Goal: Contribute content

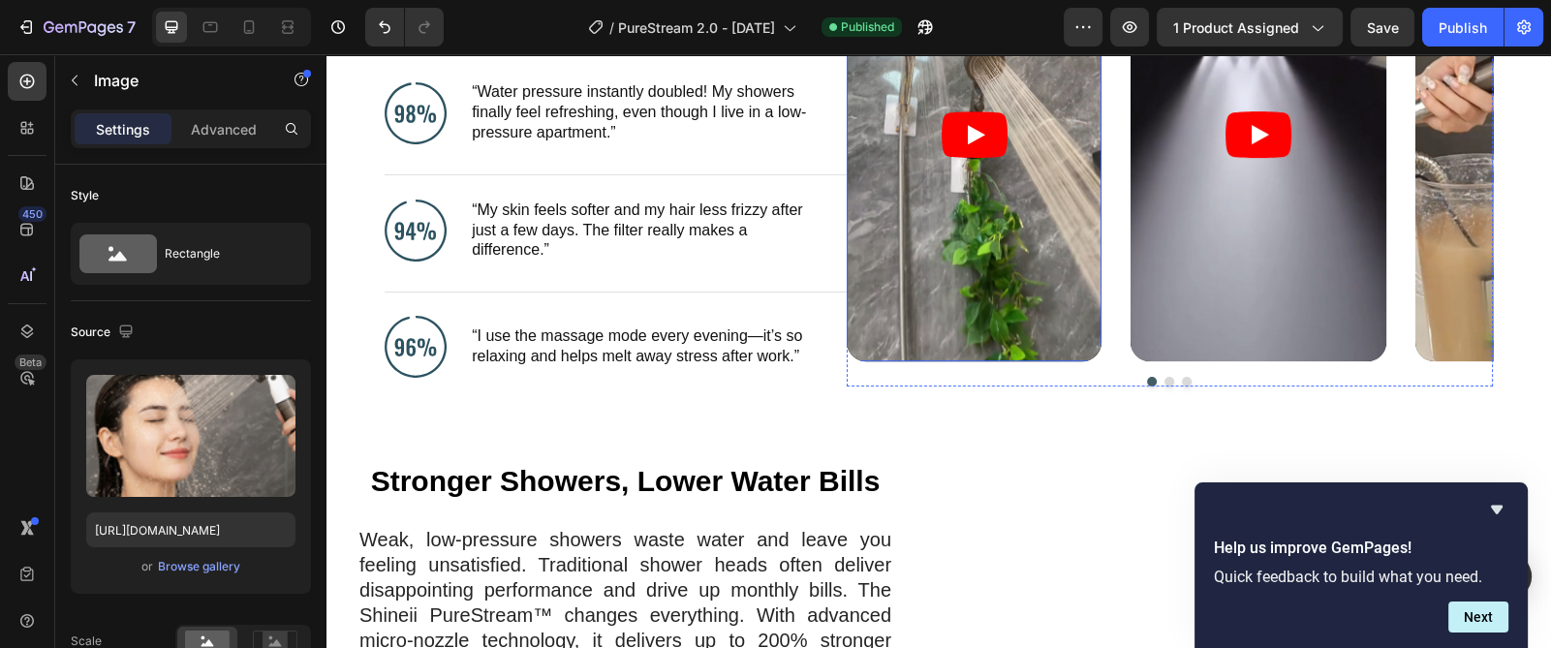
scroll to position [1743, 0]
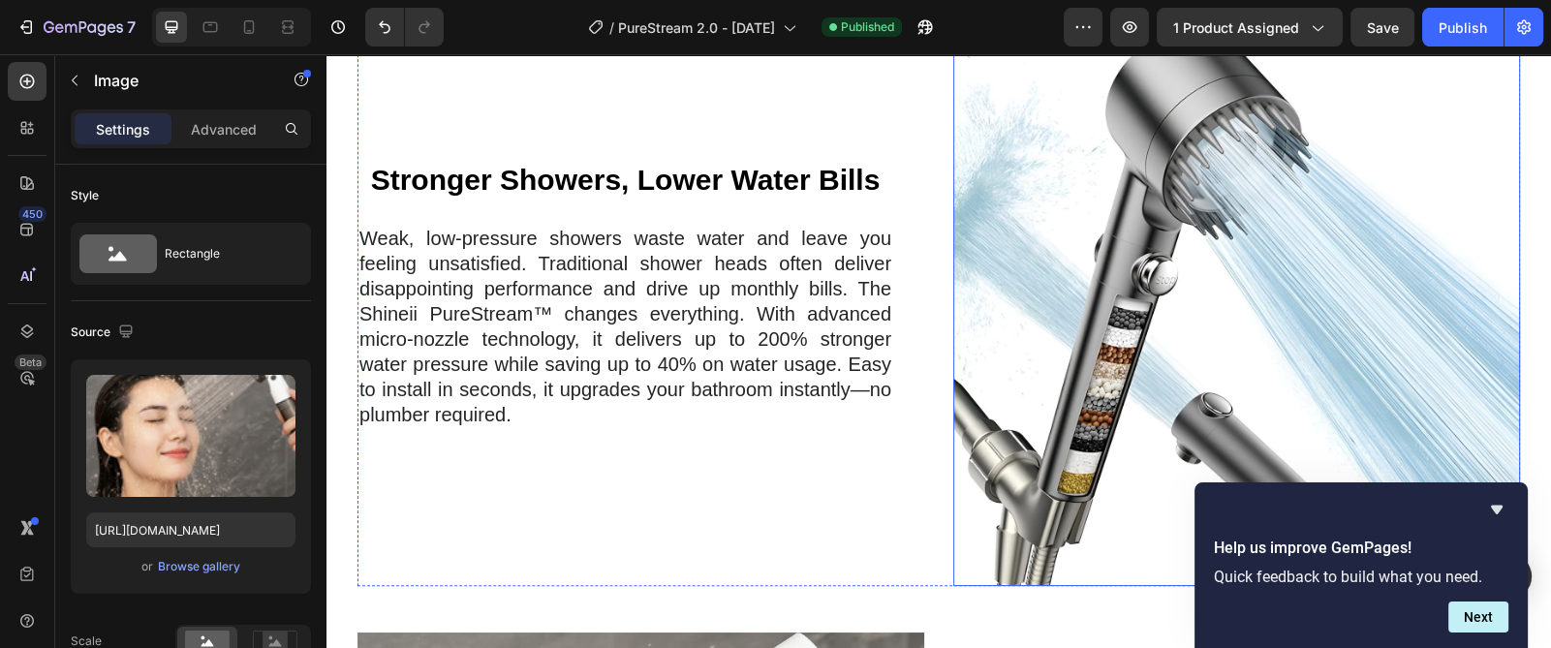
click at [1067, 265] on img at bounding box center [1236, 305] width 567 height 561
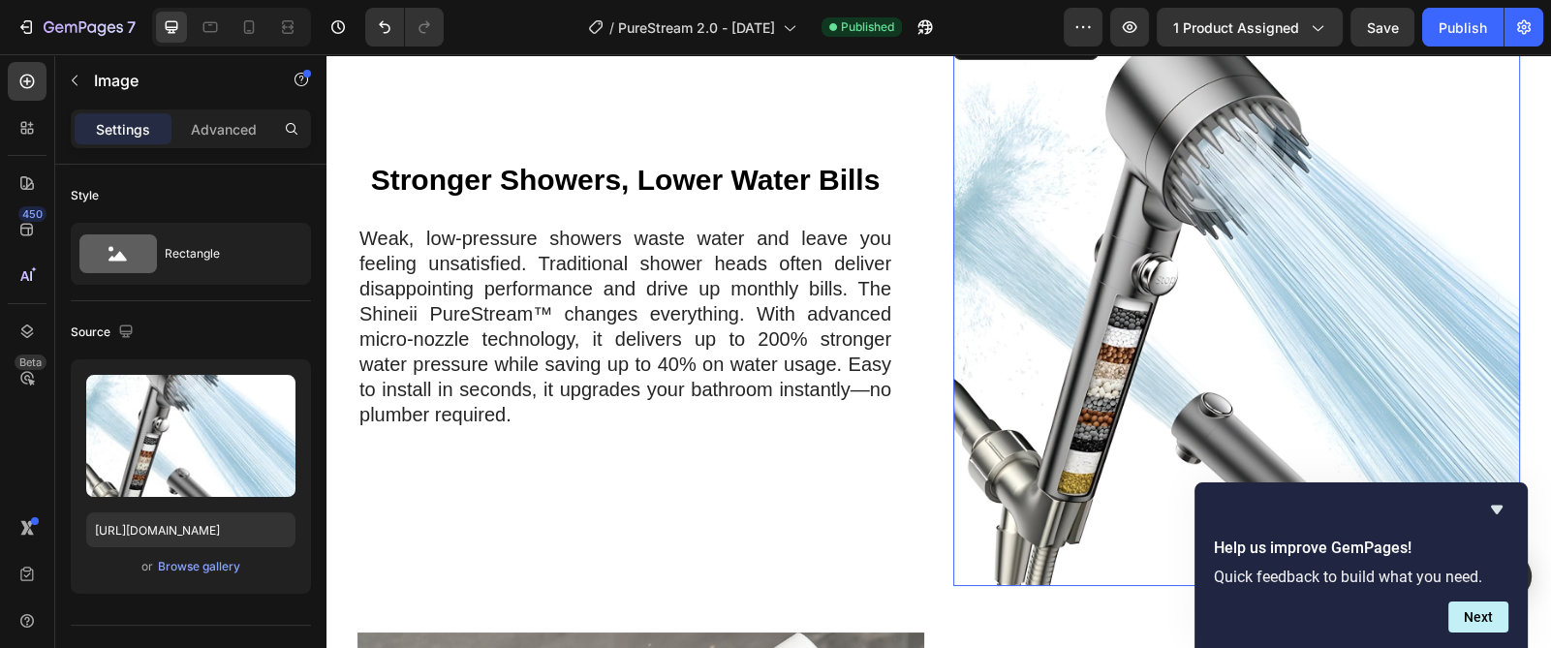
scroll to position [1598, 0]
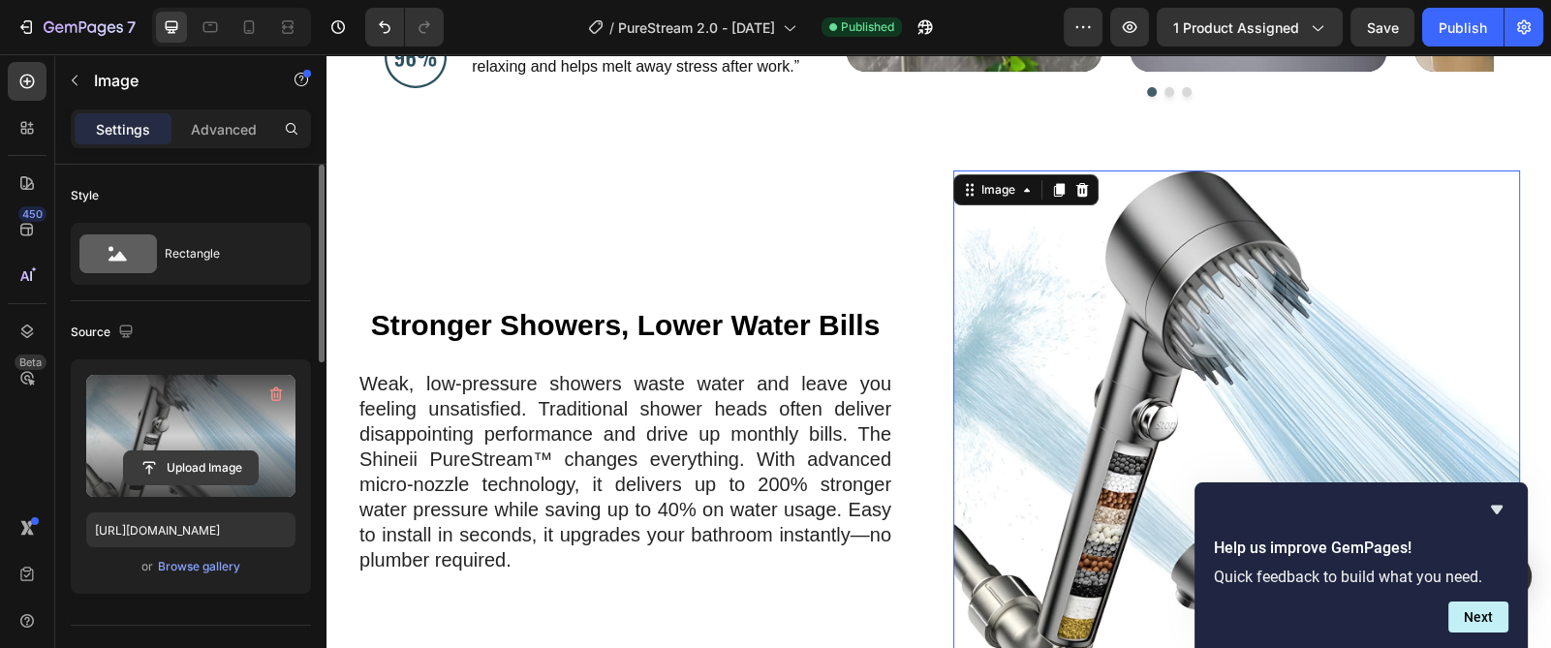
click at [209, 468] on input "file" at bounding box center [191, 468] width 134 height 33
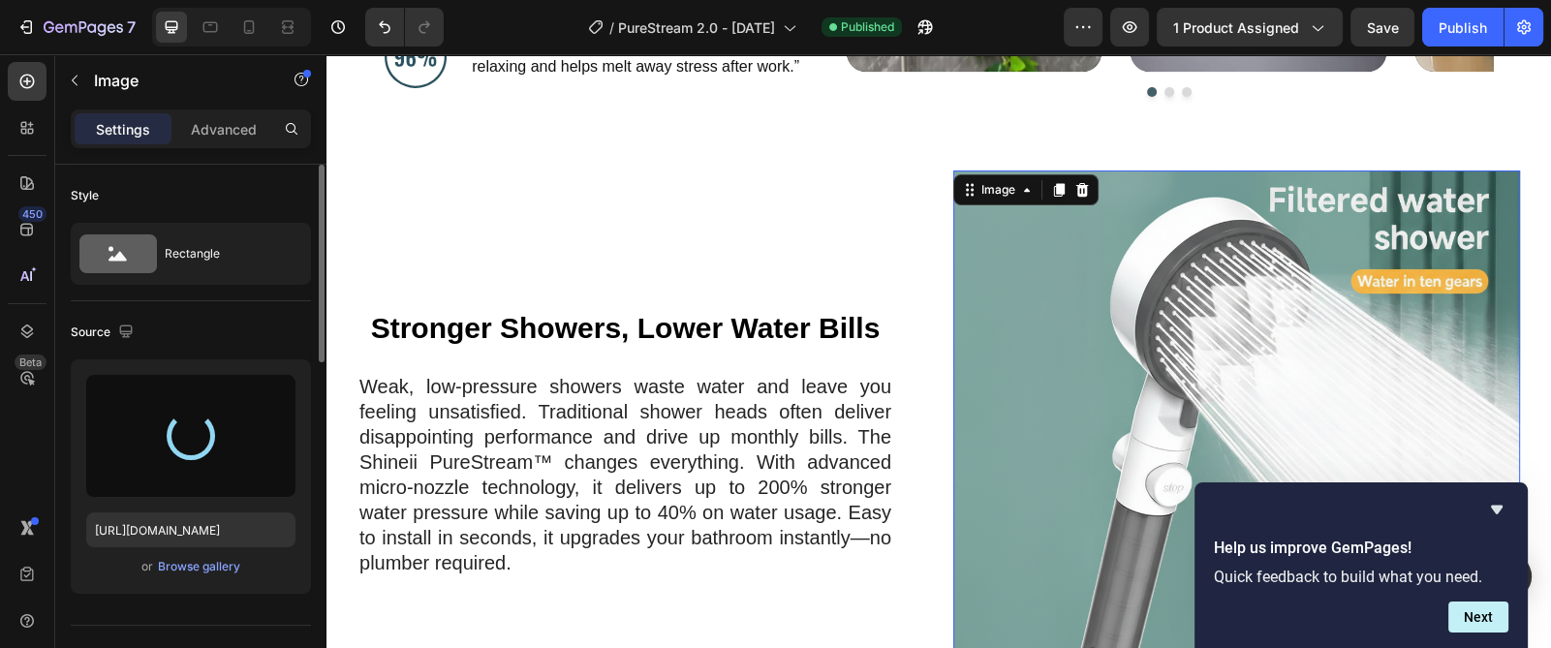
type input "[URL][DOMAIN_NAME]"
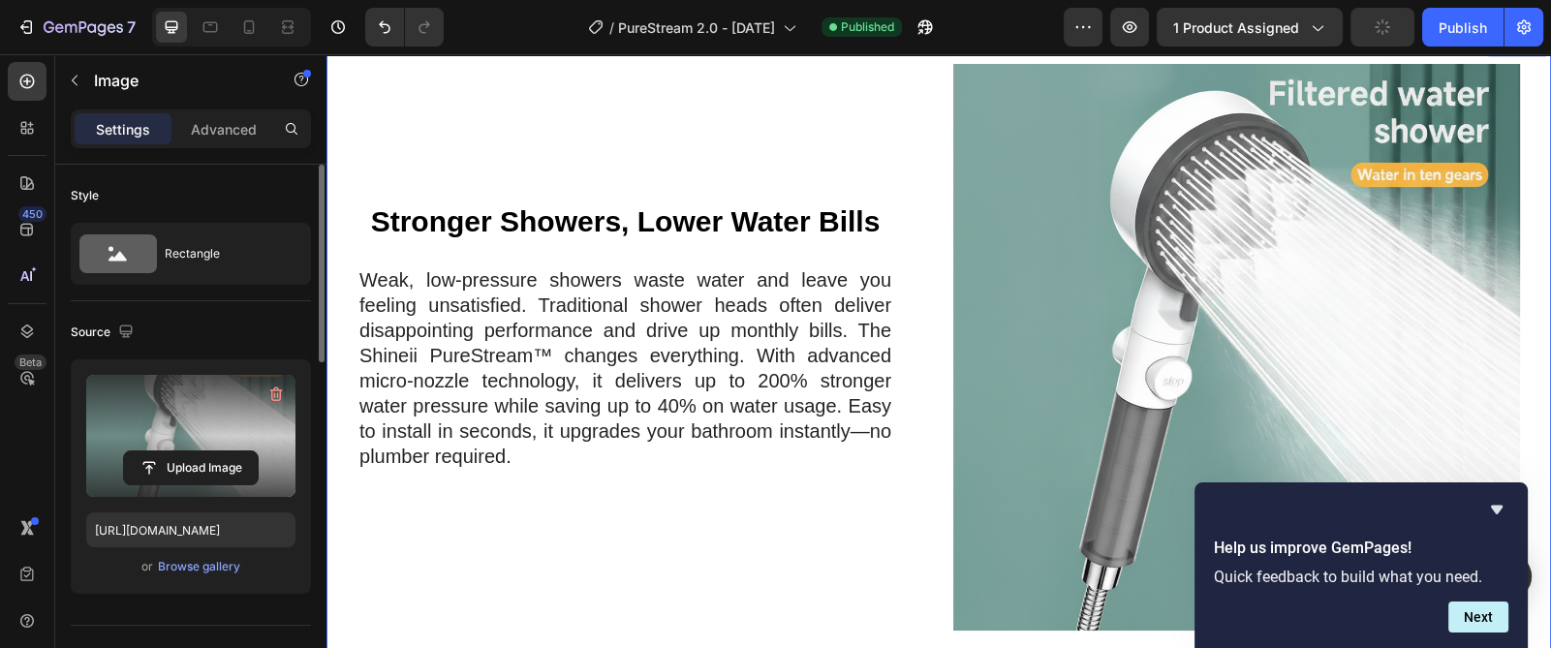
scroll to position [1743, 0]
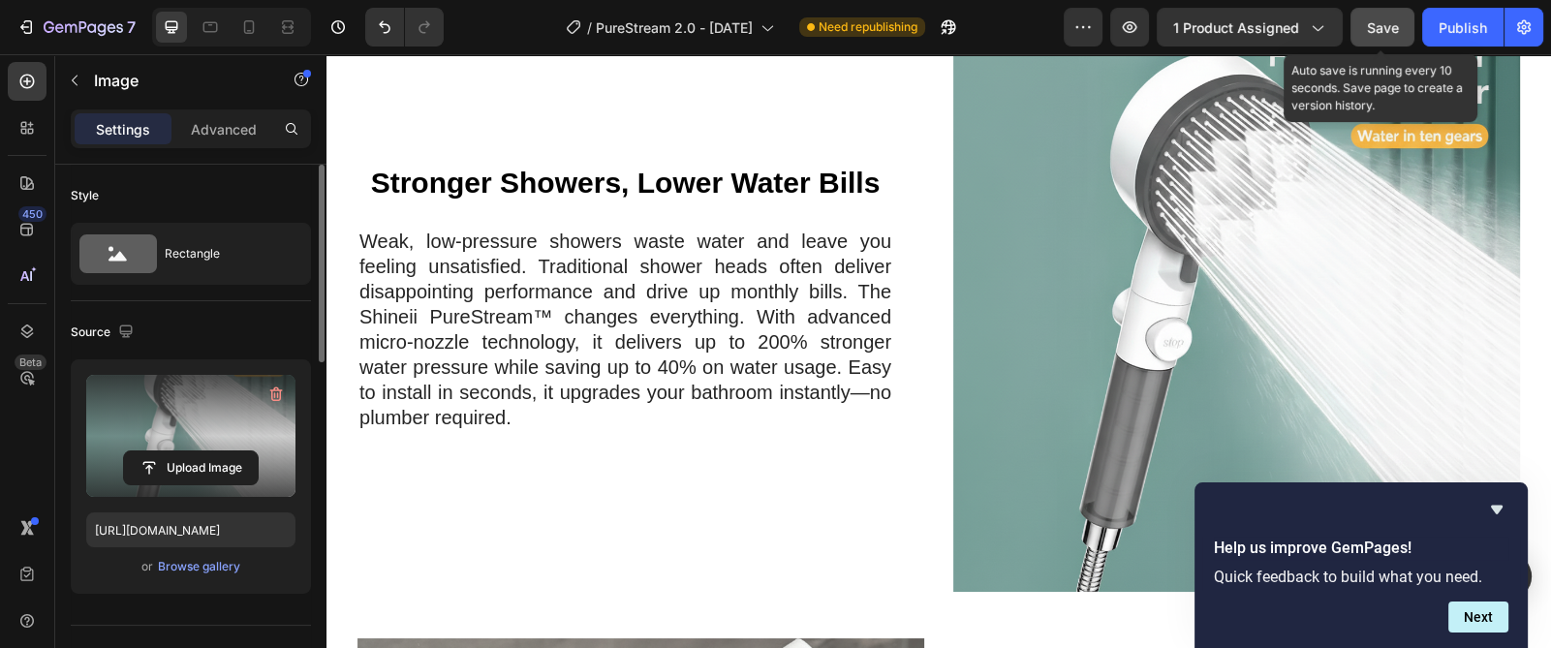
click at [1379, 19] on span "Save" at bounding box center [1383, 27] width 32 height 16
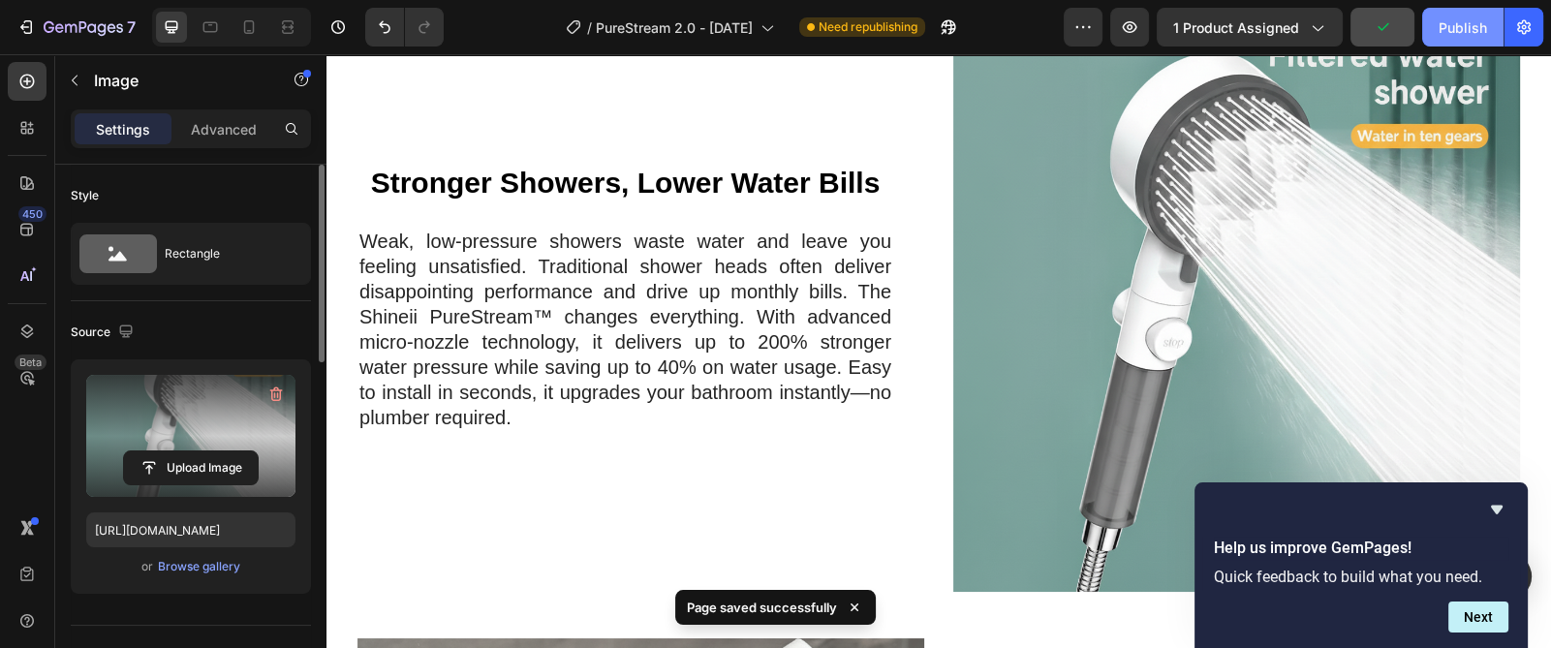
click at [1452, 27] on div "Publish" at bounding box center [1463, 27] width 48 height 20
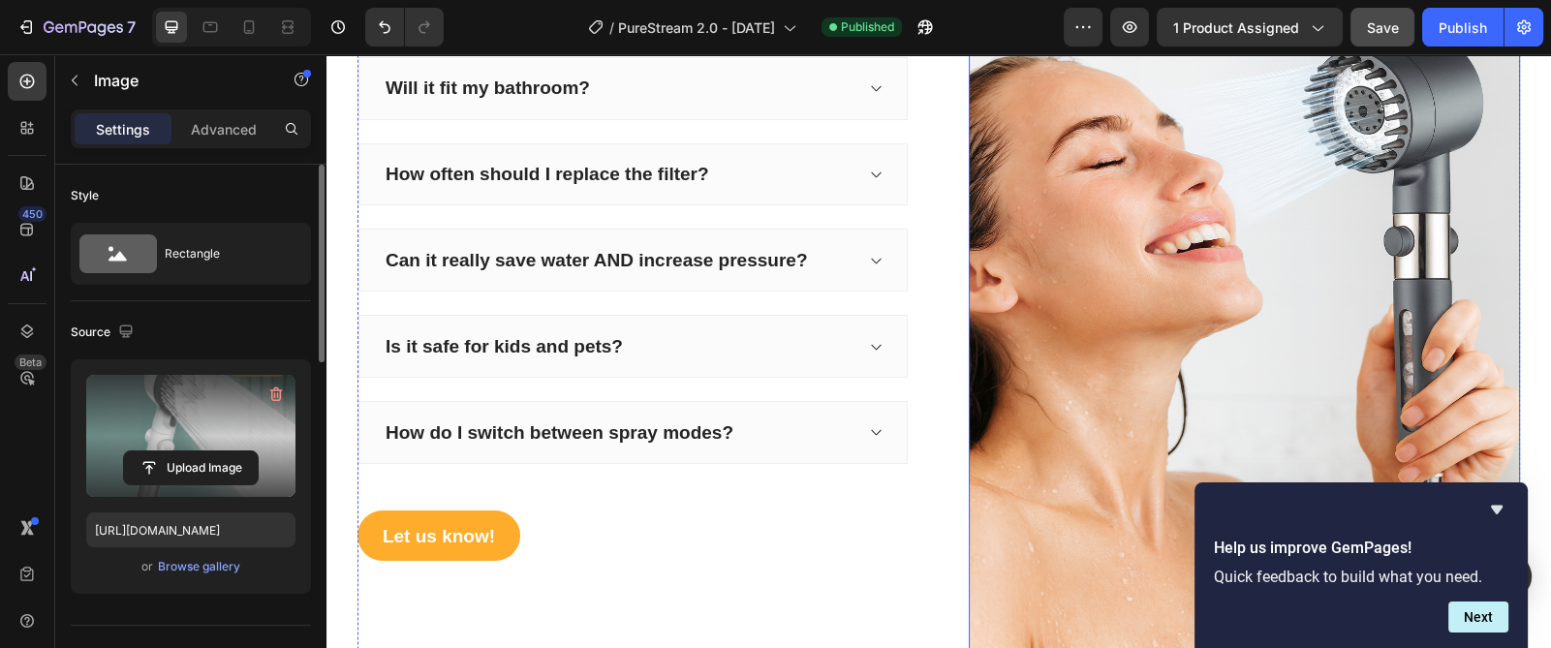
scroll to position [4651, 0]
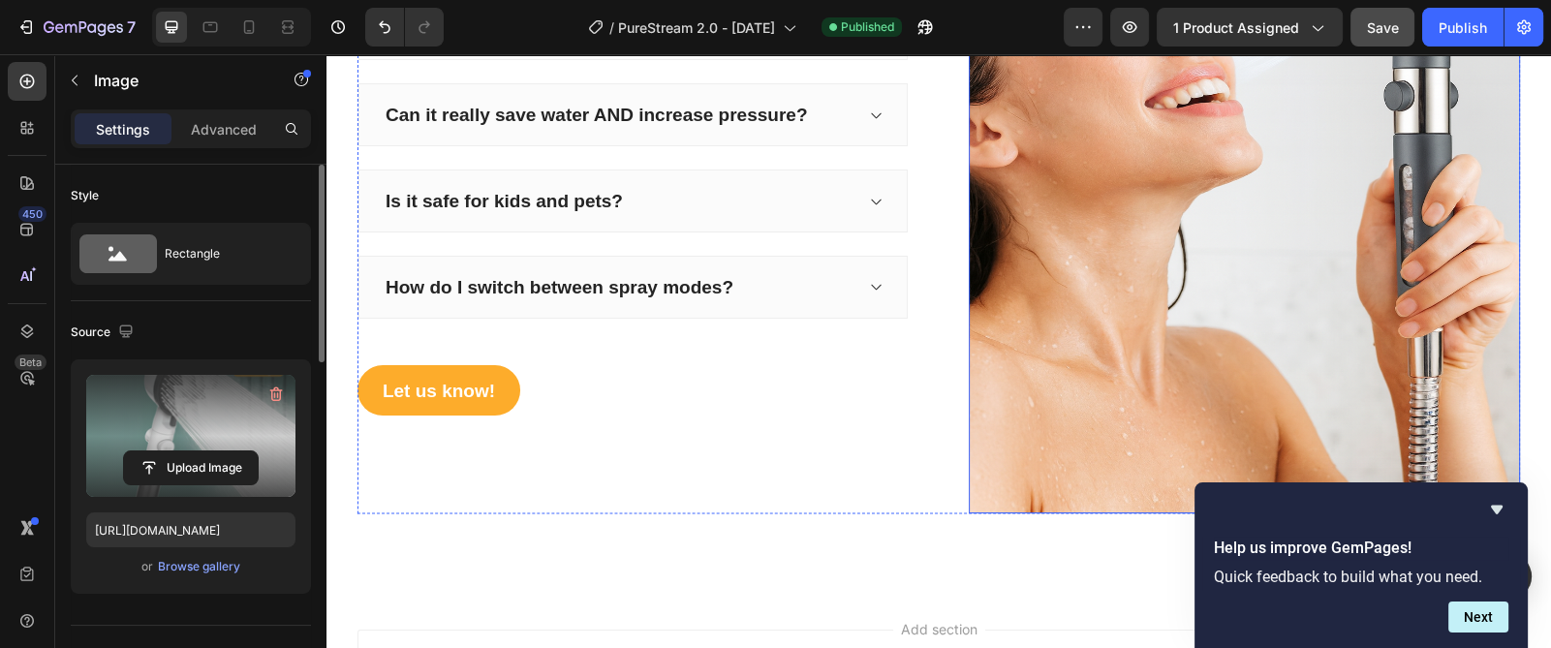
click at [1157, 255] on img at bounding box center [1244, 145] width 551 height 735
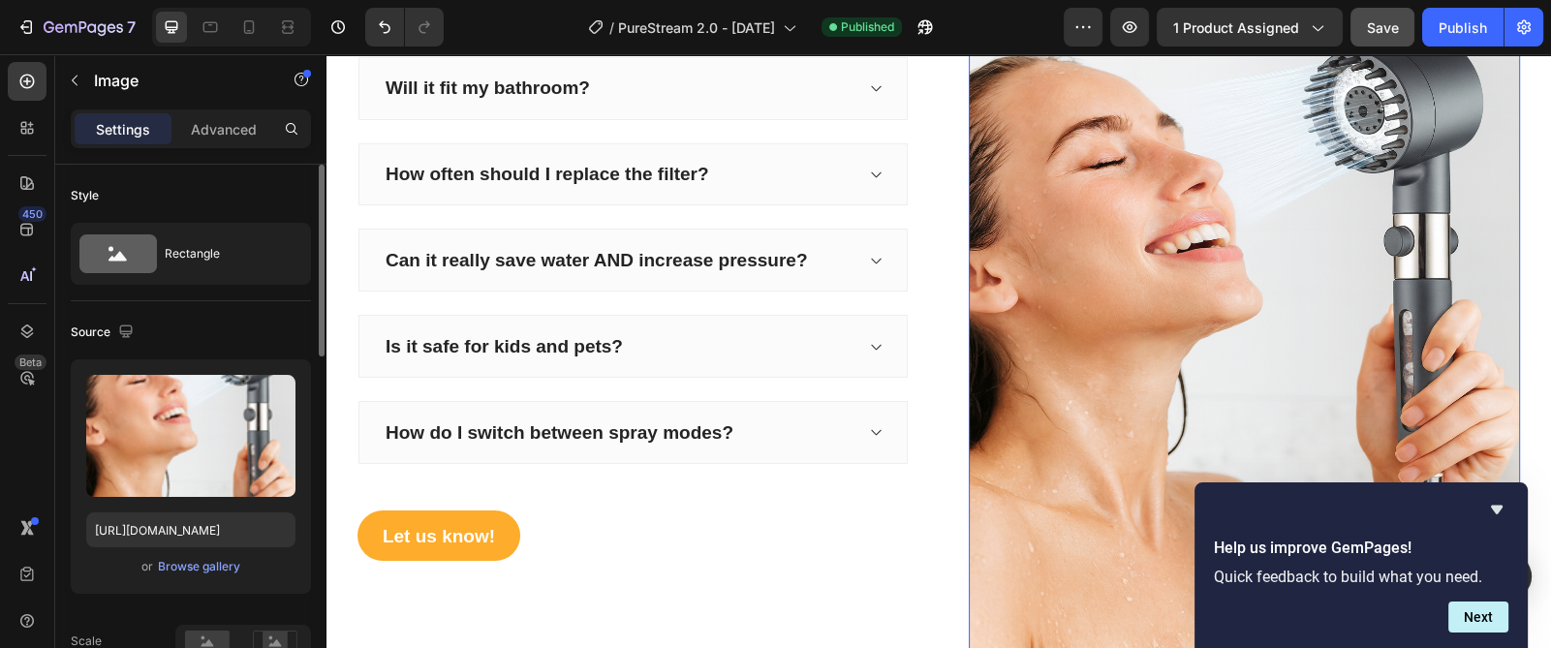
scroll to position [4360, 0]
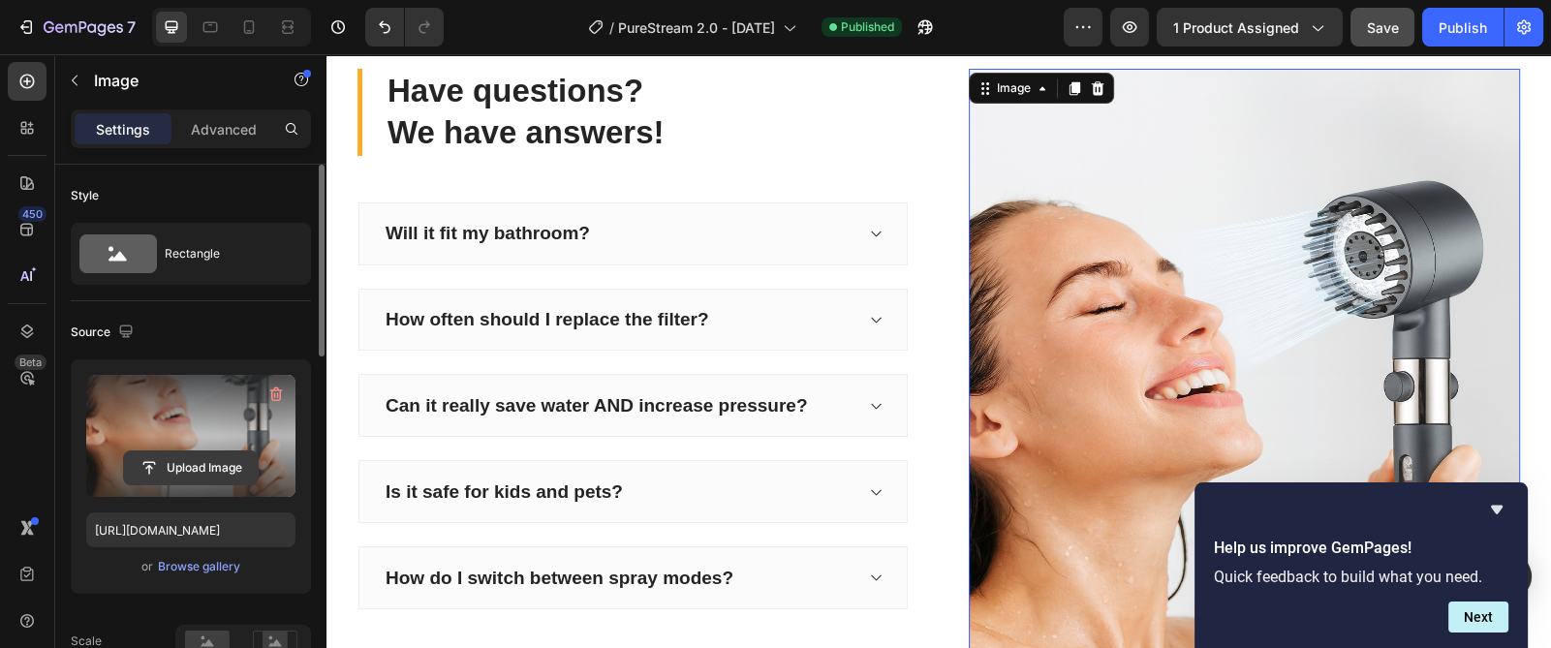
click at [188, 453] on input "file" at bounding box center [191, 468] width 134 height 33
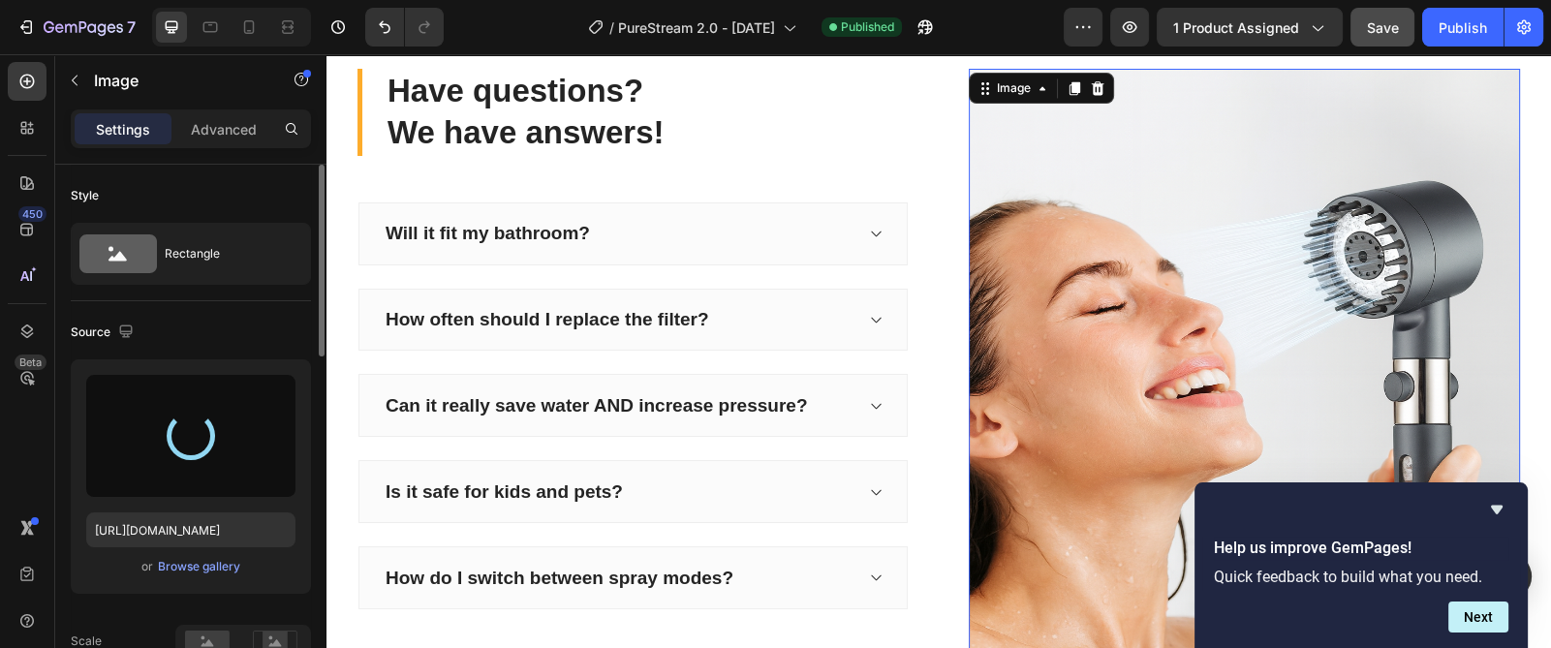
type input "[URL][DOMAIN_NAME]"
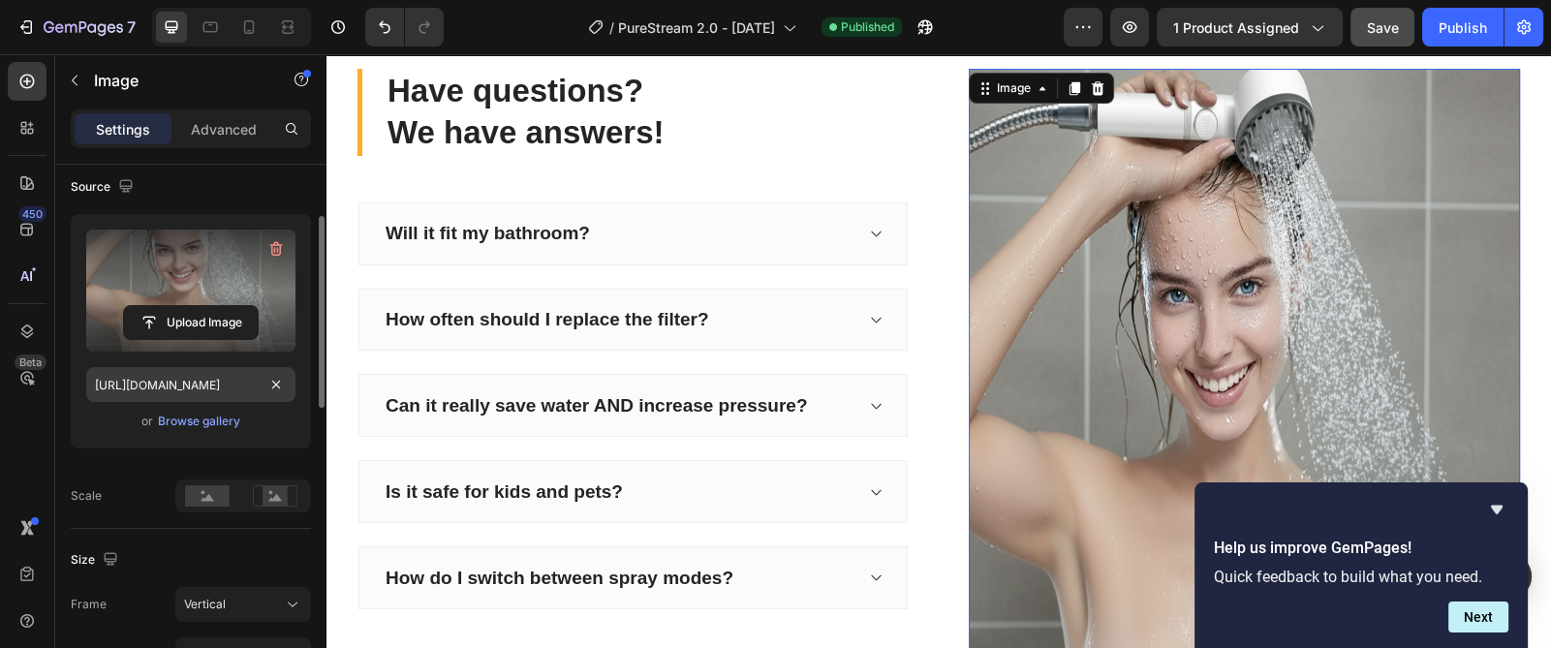
scroll to position [291, 0]
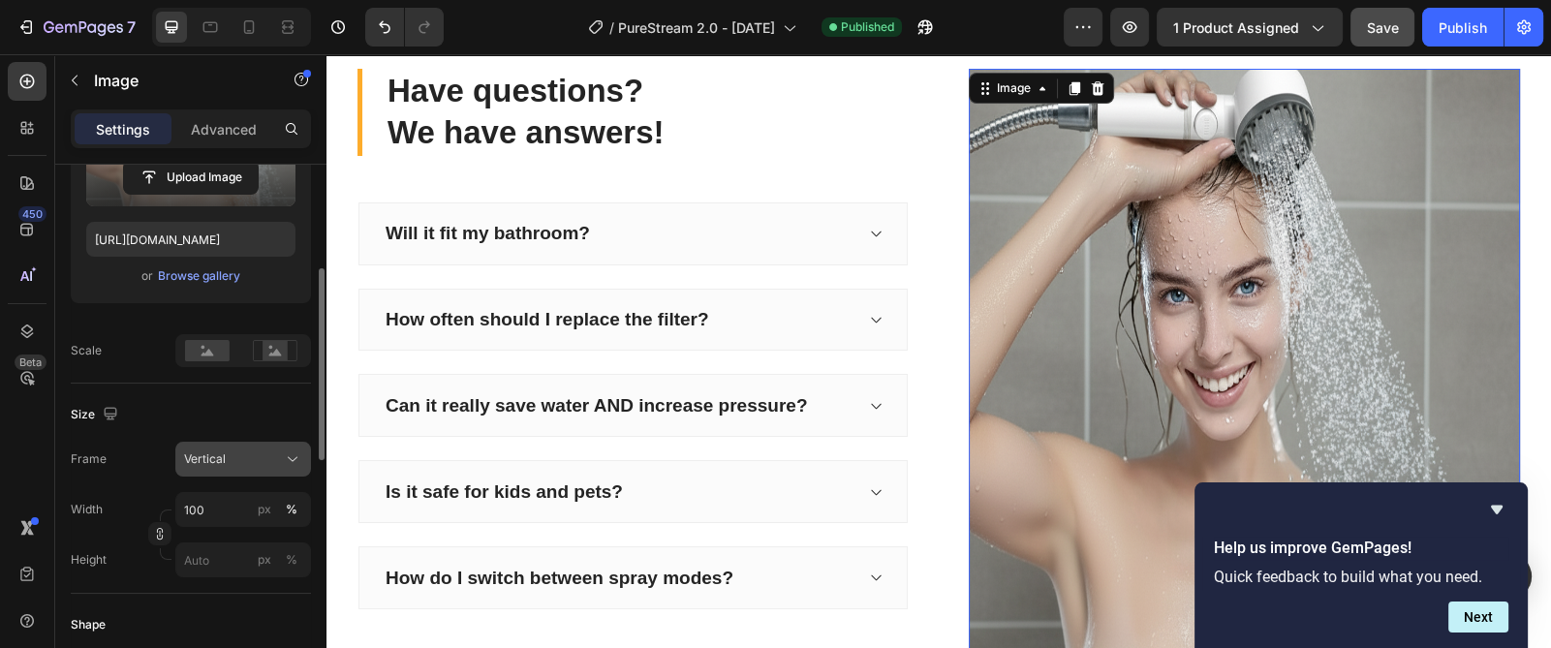
click at [252, 455] on div "Vertical" at bounding box center [231, 459] width 95 height 17
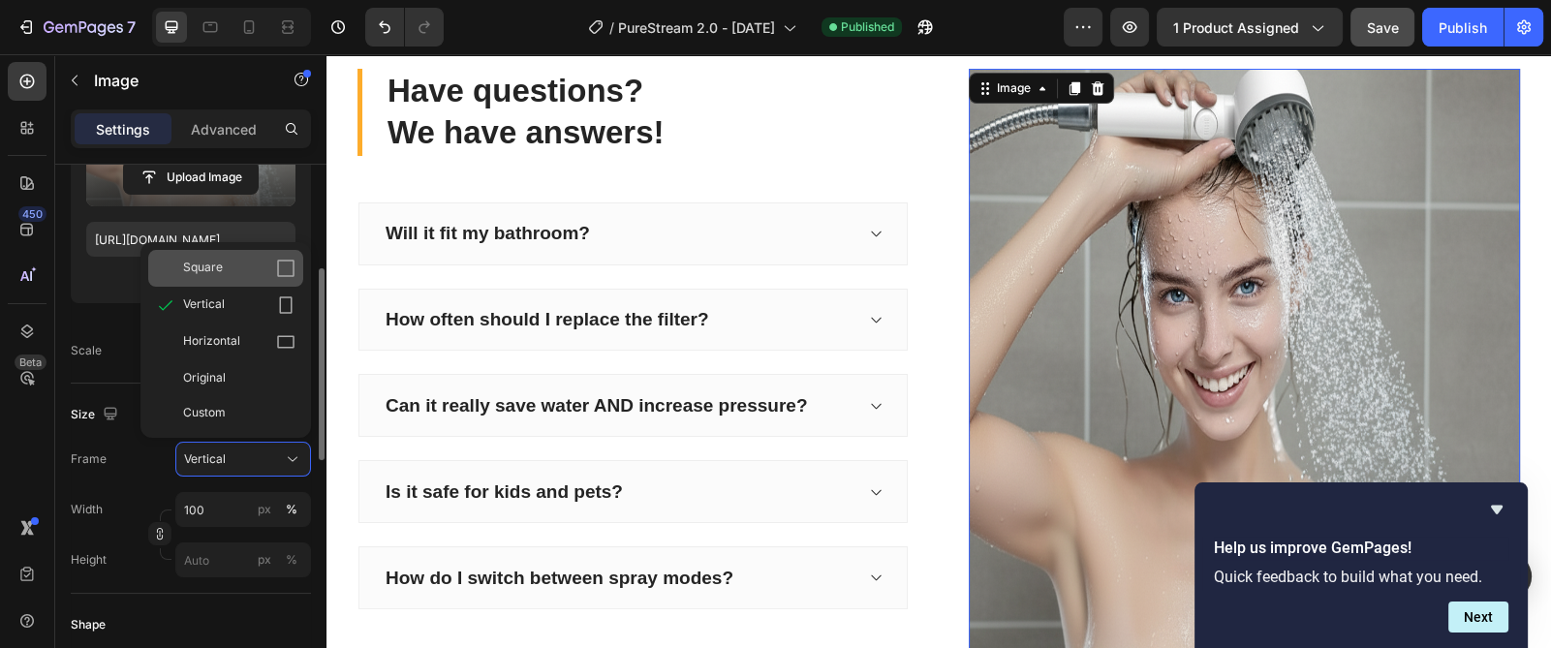
click at [235, 278] on div "Square" at bounding box center [225, 268] width 155 height 37
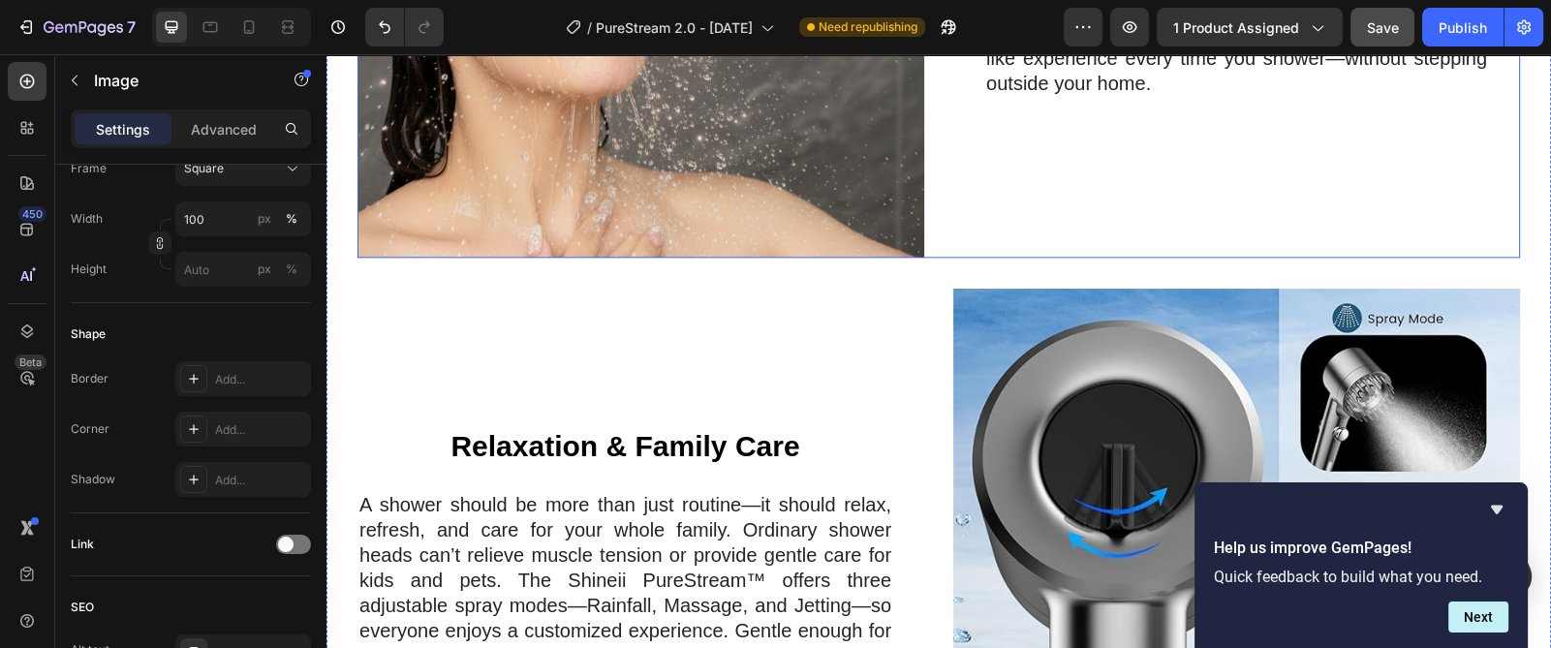
scroll to position [2744, 0]
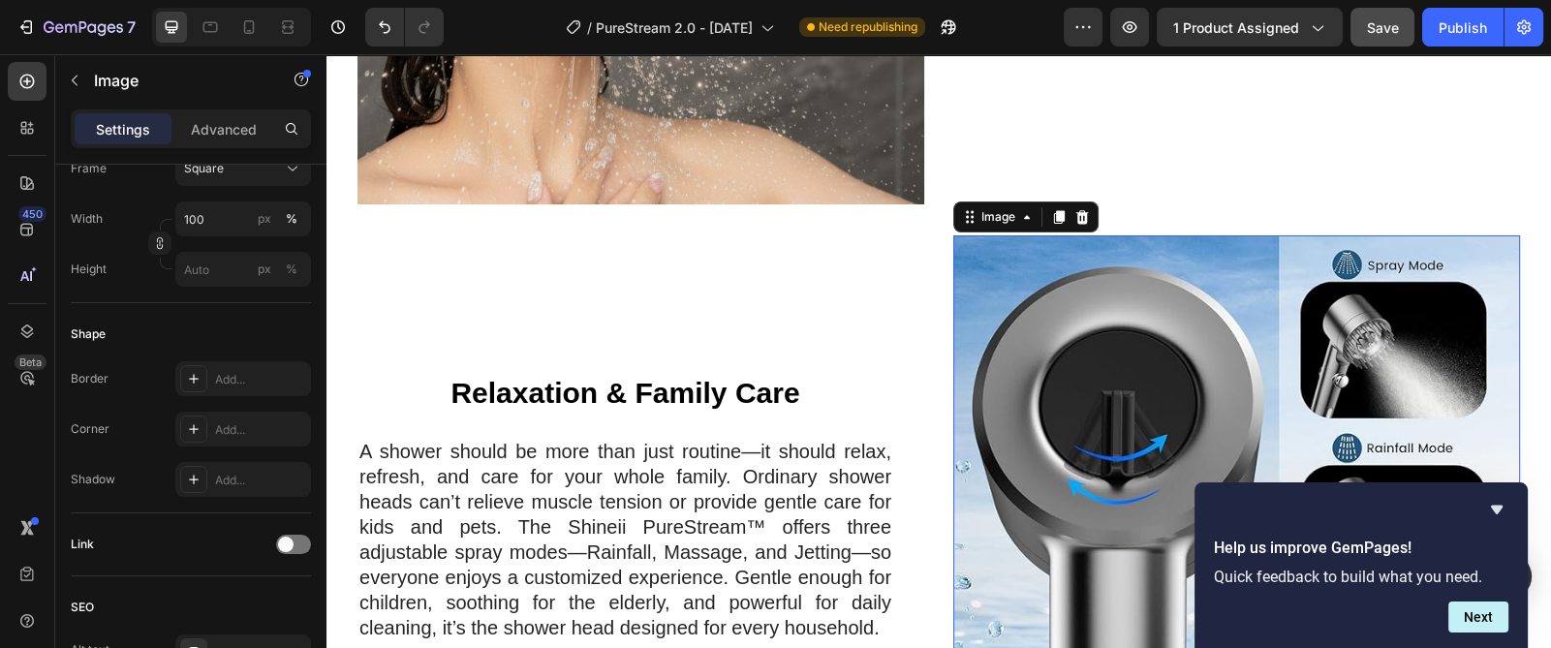
click at [1034, 308] on img at bounding box center [1236, 518] width 567 height 567
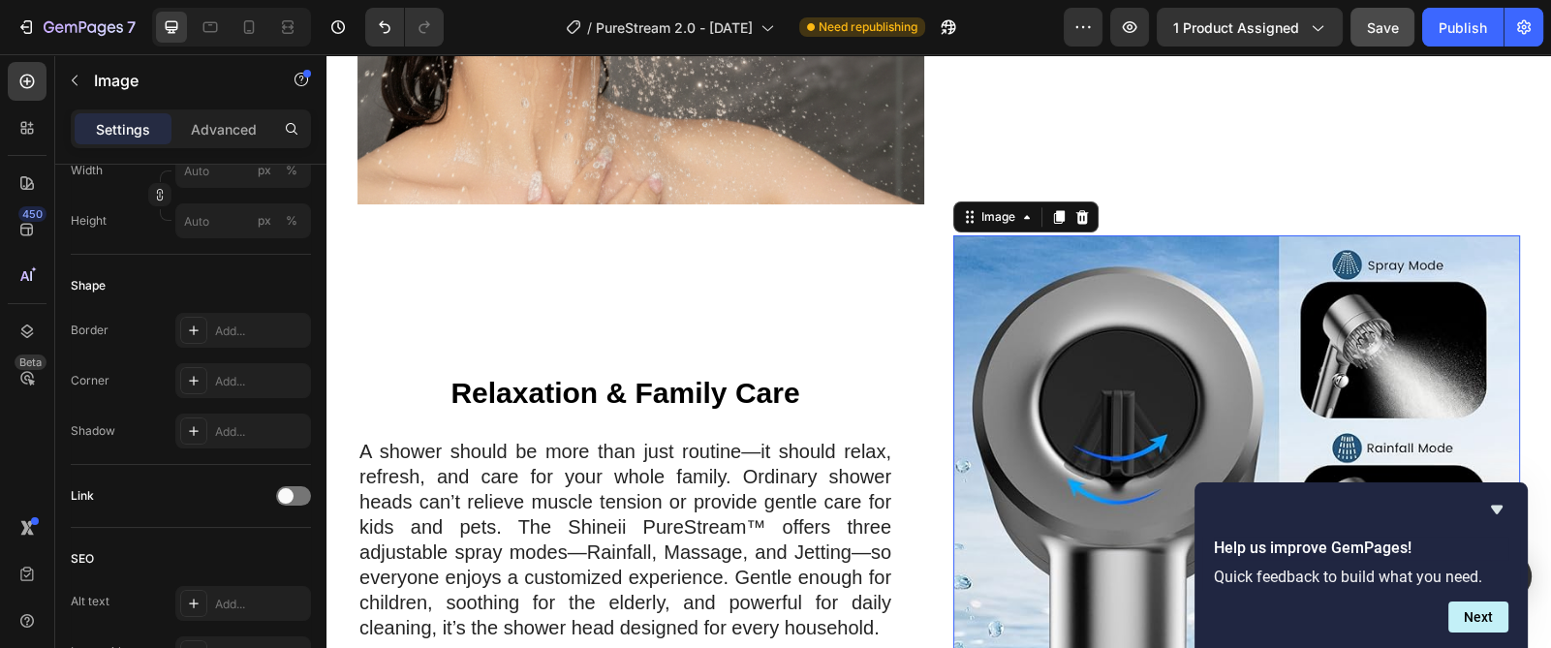
click at [995, 263] on img at bounding box center [1236, 518] width 567 height 567
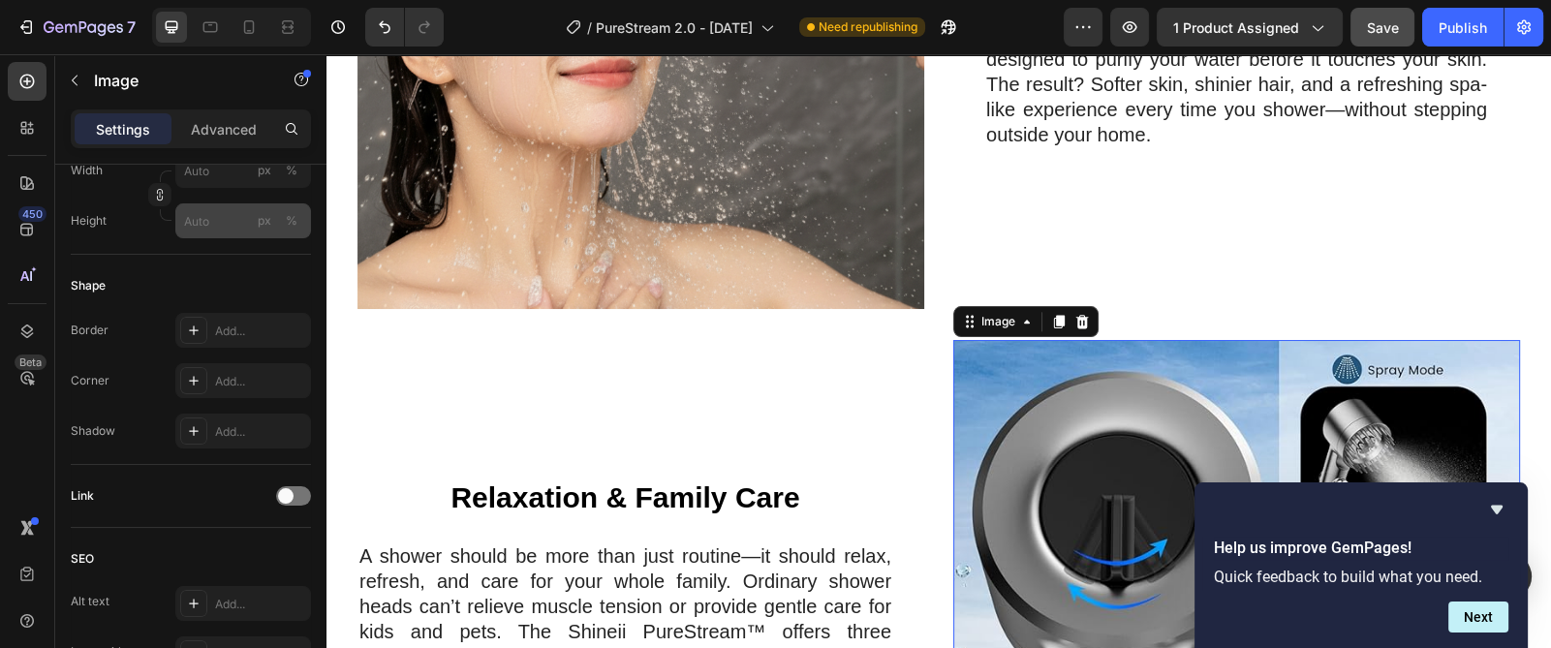
scroll to position [2599, 0]
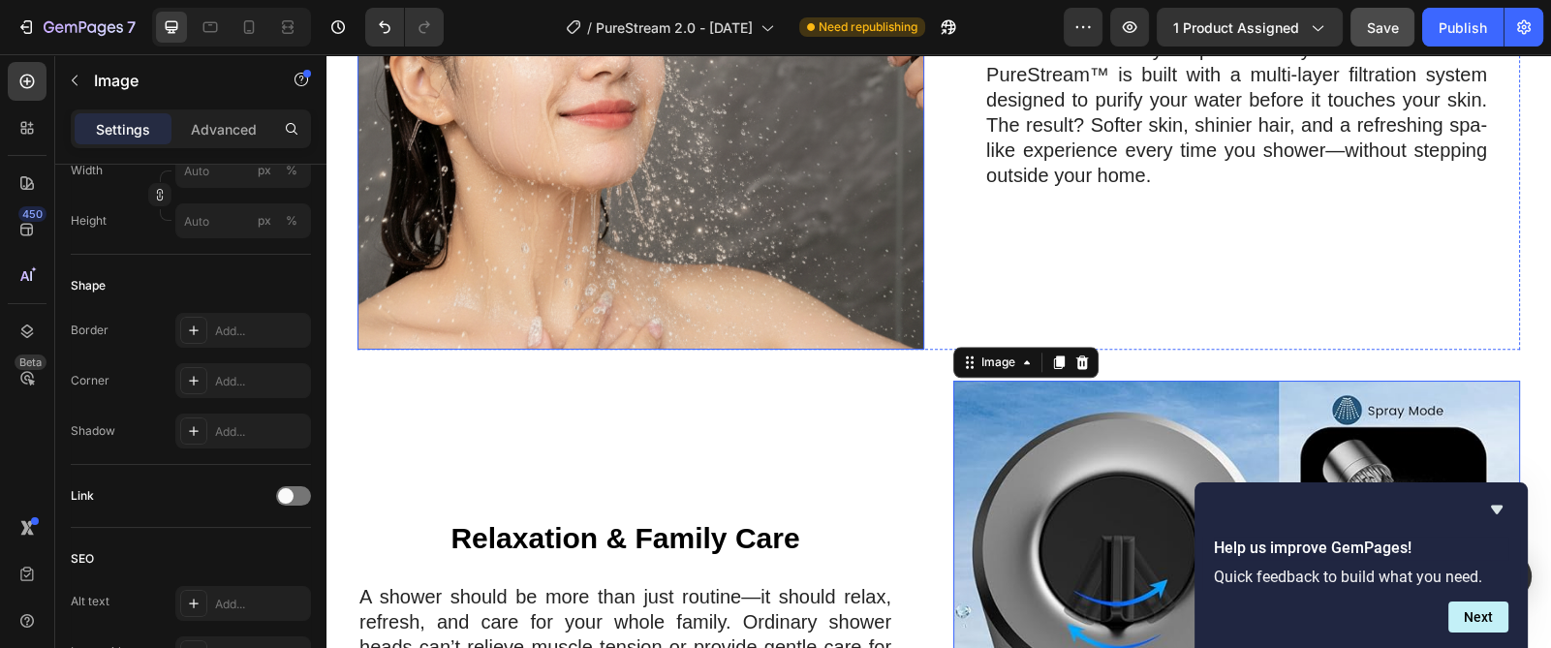
click at [867, 209] on img at bounding box center [641, 66] width 567 height 567
click at [979, 369] on div "Image" at bounding box center [999, 362] width 42 height 17
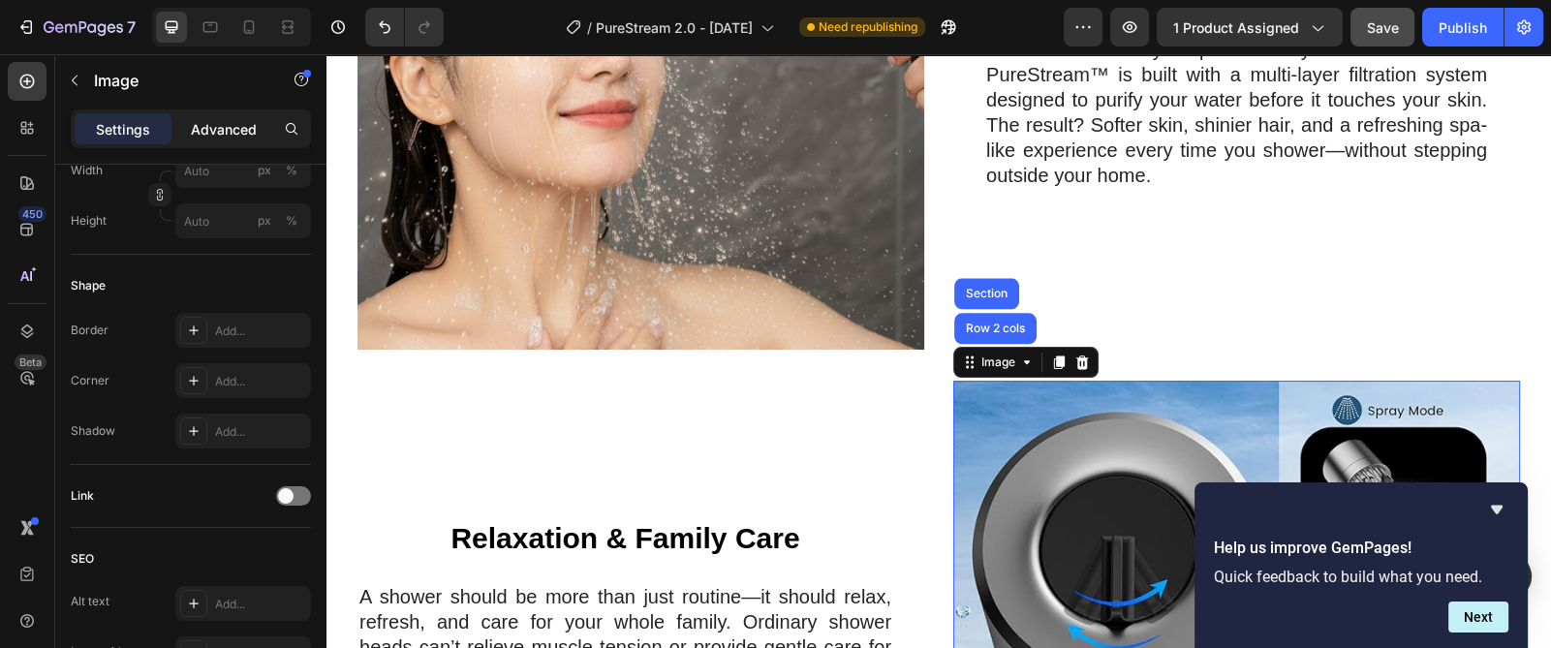
click at [198, 134] on p "Advanced" at bounding box center [224, 129] width 66 height 20
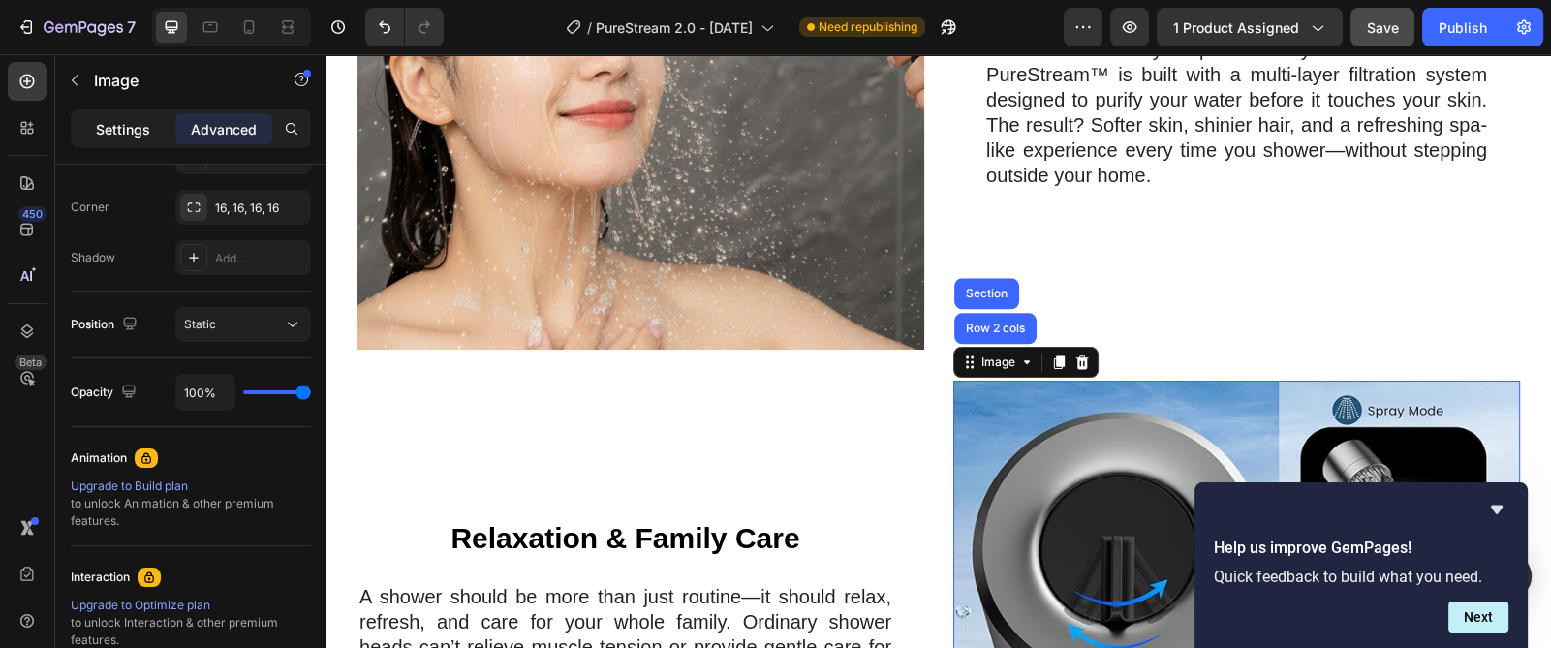
click at [141, 124] on p "Settings" at bounding box center [123, 129] width 54 height 20
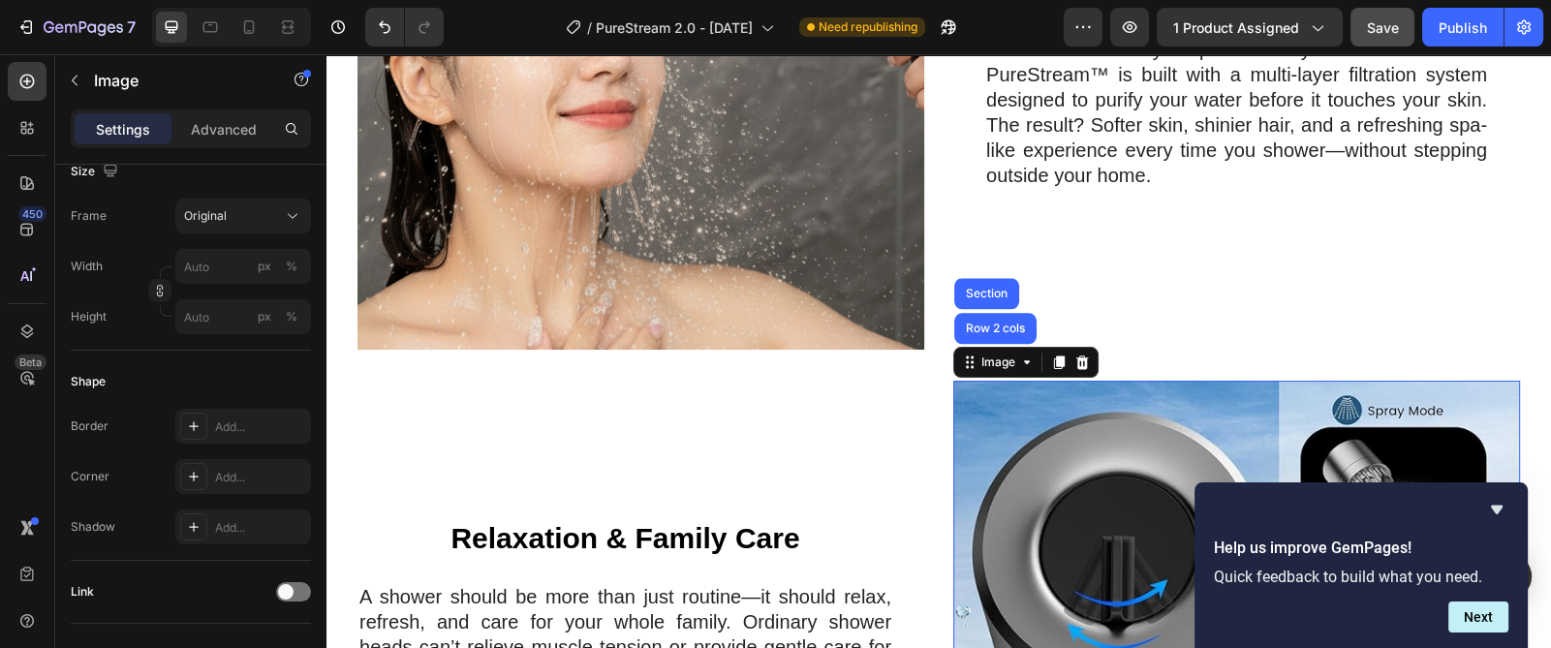
scroll to position [0, 0]
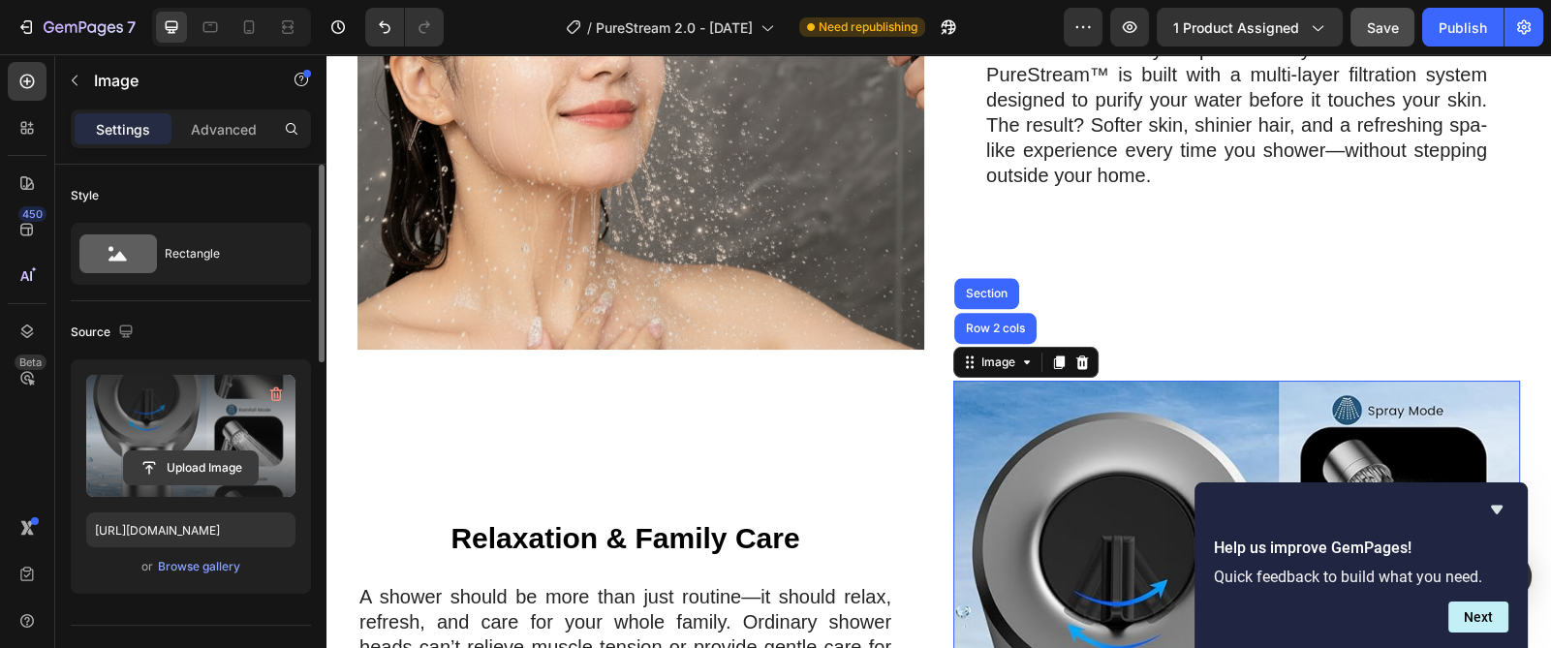
click at [200, 460] on input "file" at bounding box center [191, 468] width 134 height 33
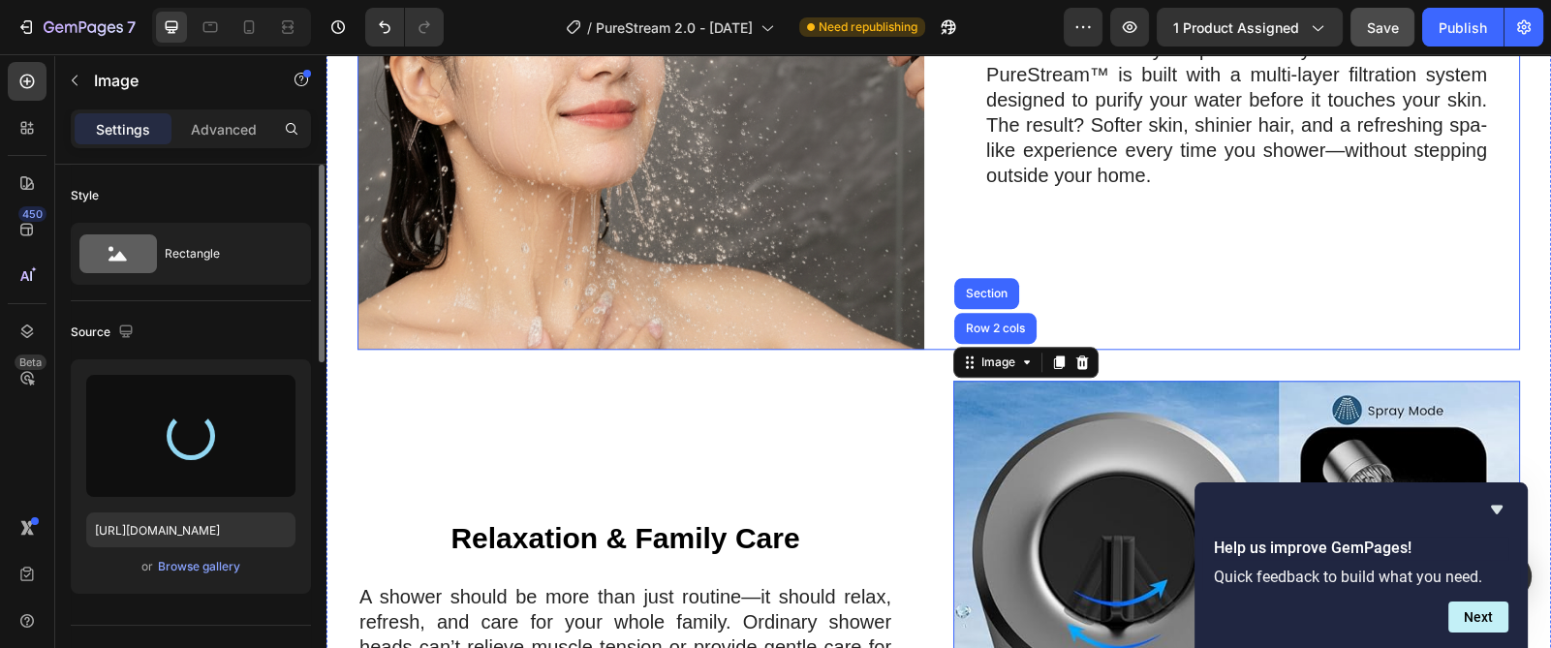
scroll to position [2744, 0]
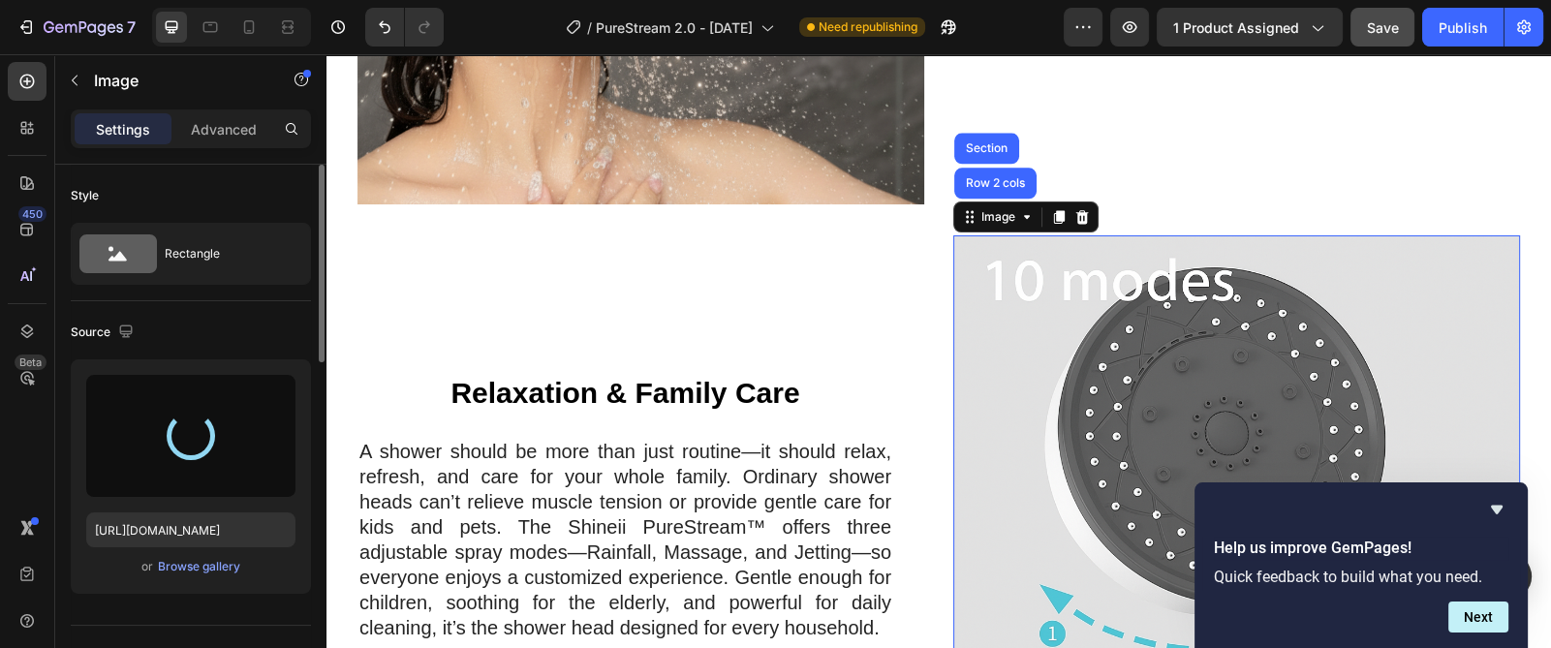
type input "[URL][DOMAIN_NAME]"
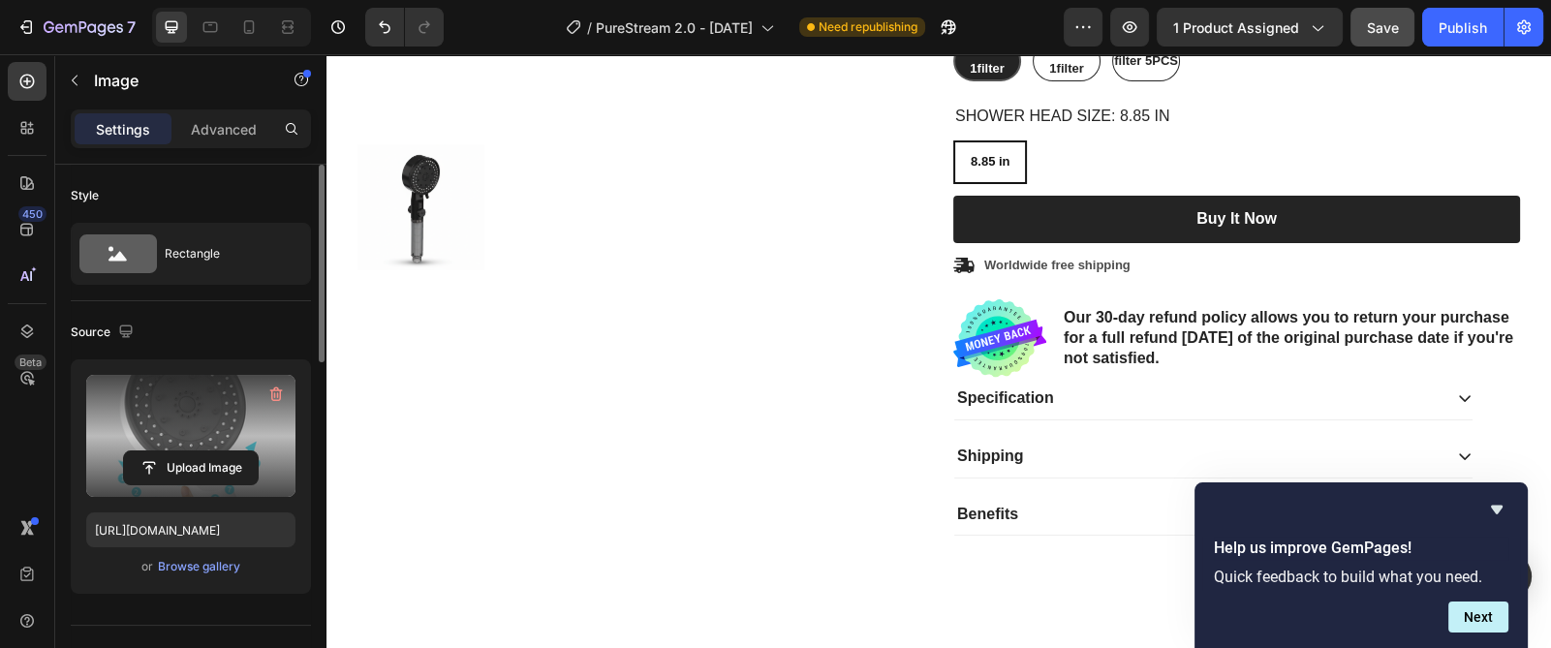
scroll to position [443, 0]
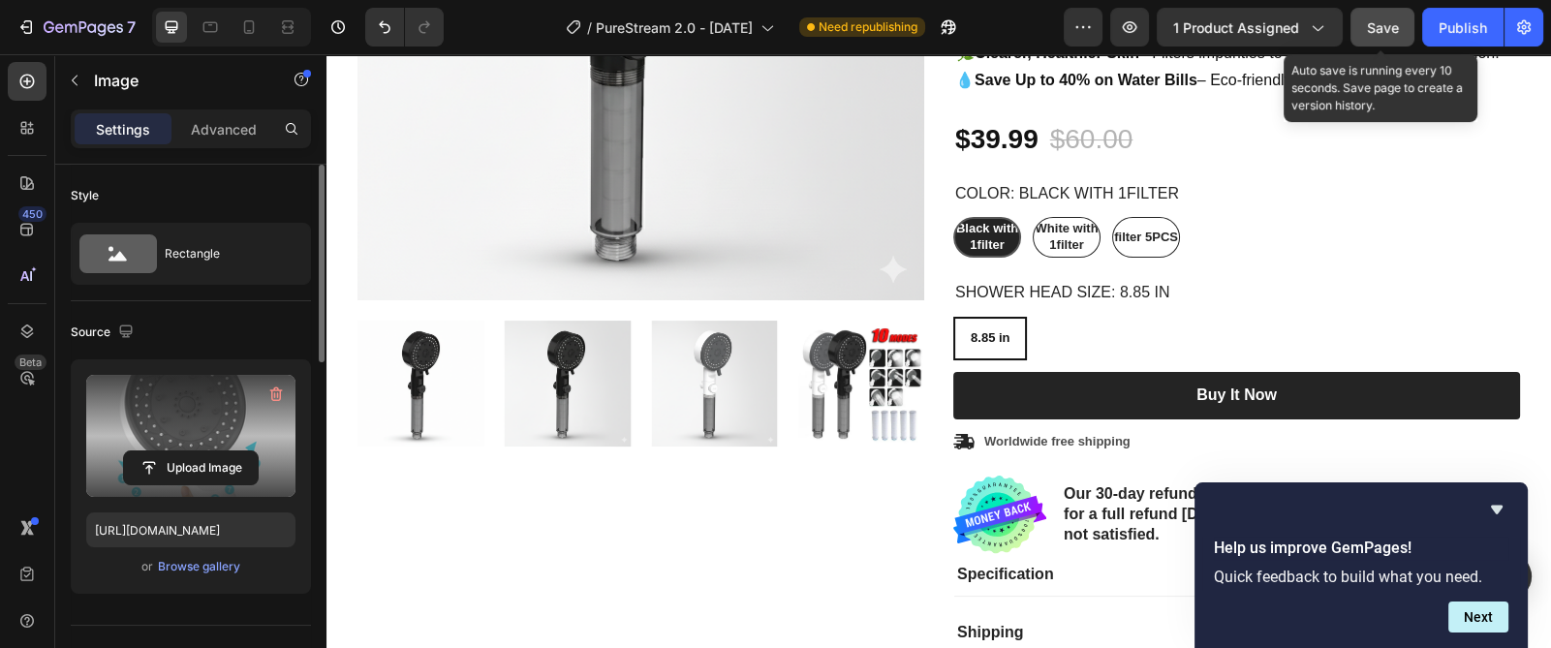
click at [1370, 29] on span "Save" at bounding box center [1383, 27] width 32 height 16
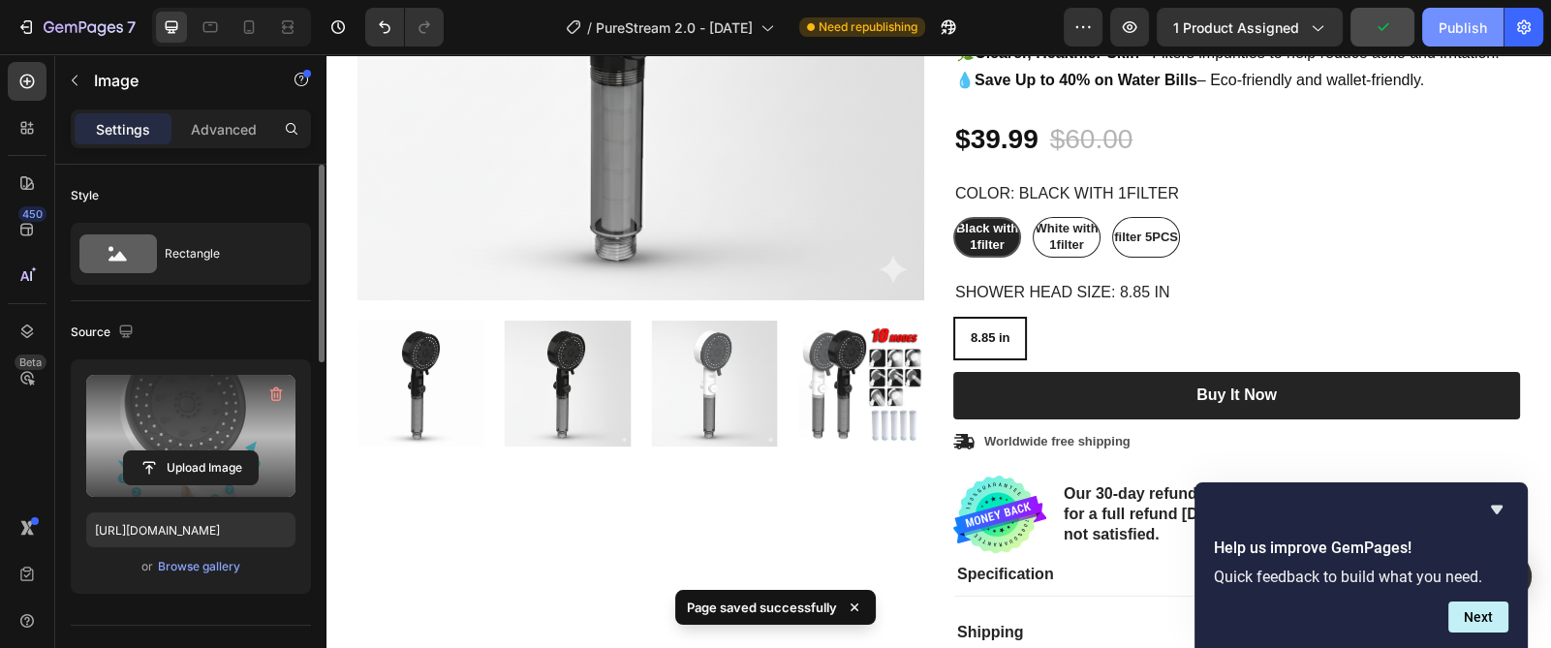
click at [1444, 26] on div "Publish" at bounding box center [1463, 27] width 48 height 20
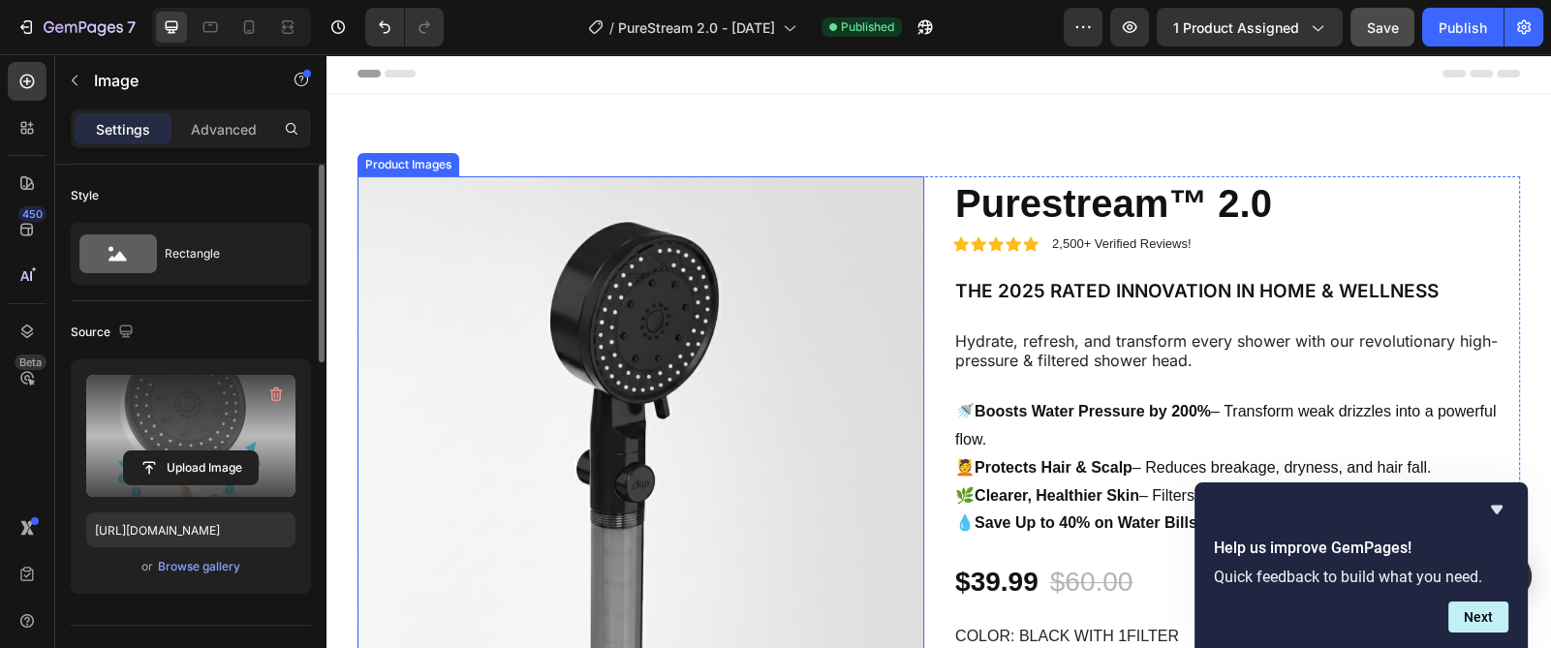
scroll to position [435, 0]
